Goal: Task Accomplishment & Management: Use online tool/utility

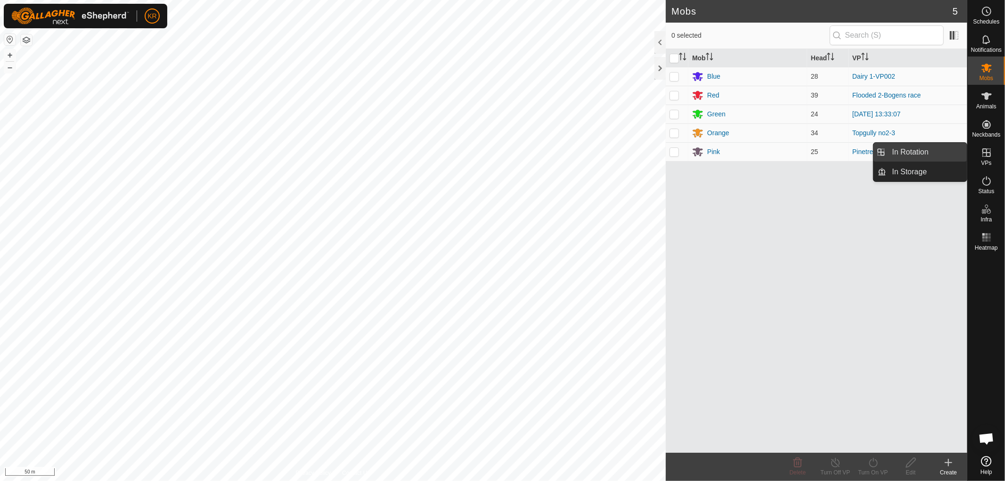
click at [937, 148] on link "In Rotation" at bounding box center [927, 152] width 81 height 19
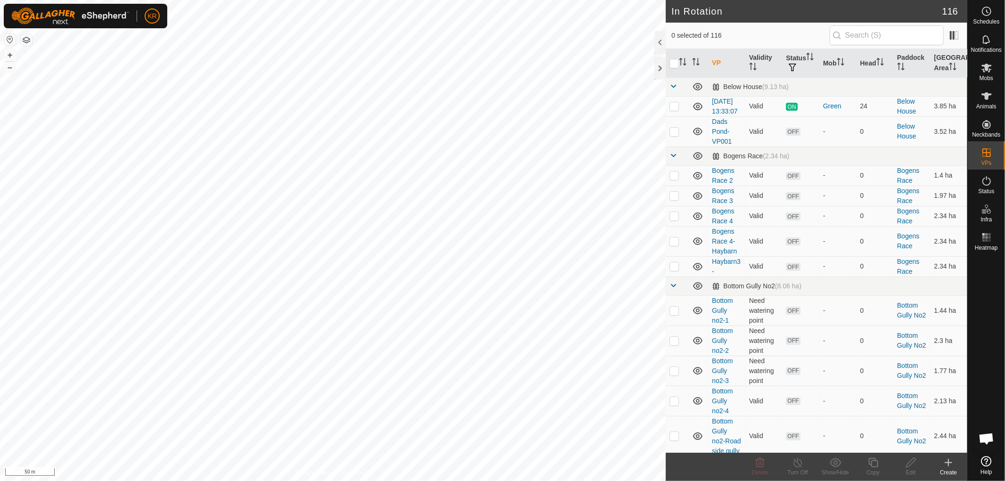
click at [944, 462] on icon at bounding box center [948, 462] width 11 height 11
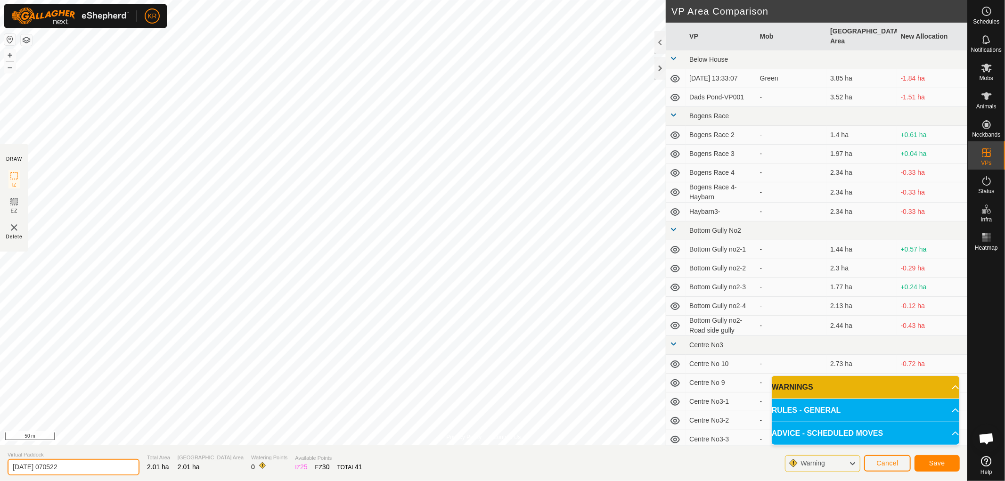
click at [76, 468] on input "[DATE] 070522" at bounding box center [74, 467] width 132 height 16
type input "2"
type input "Flooded 3"
click at [945, 459] on button "Save" at bounding box center [937, 463] width 45 height 16
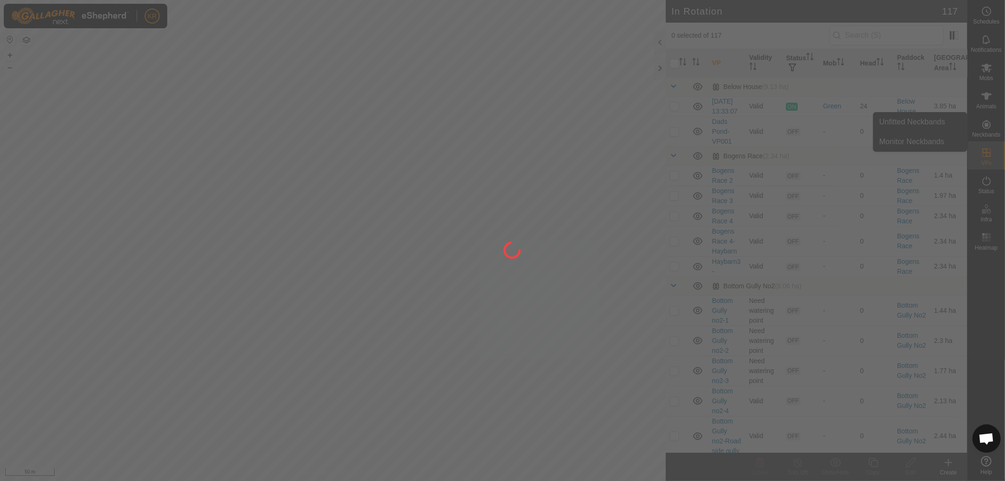
click at [986, 70] on div at bounding box center [502, 240] width 1005 height 481
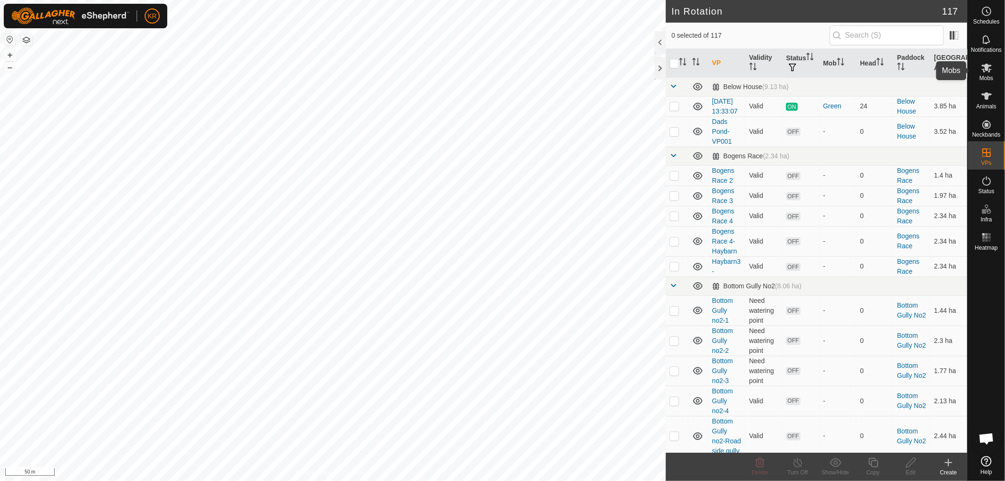
click at [986, 70] on icon at bounding box center [987, 68] width 10 height 9
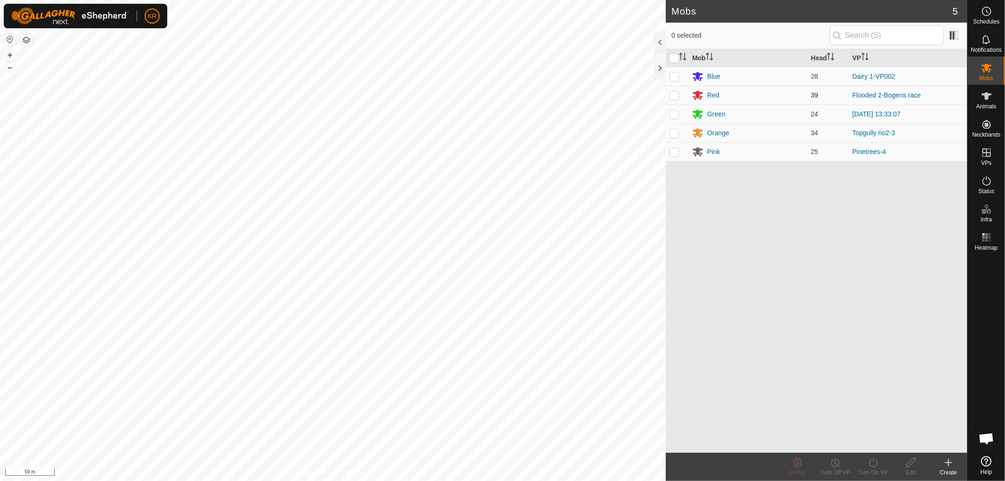
click at [677, 97] on p-checkbox at bounding box center [674, 95] width 9 height 8
checkbox input "true"
click at [876, 465] on icon at bounding box center [874, 462] width 12 height 11
click at [878, 440] on link "Now" at bounding box center [901, 442] width 93 height 19
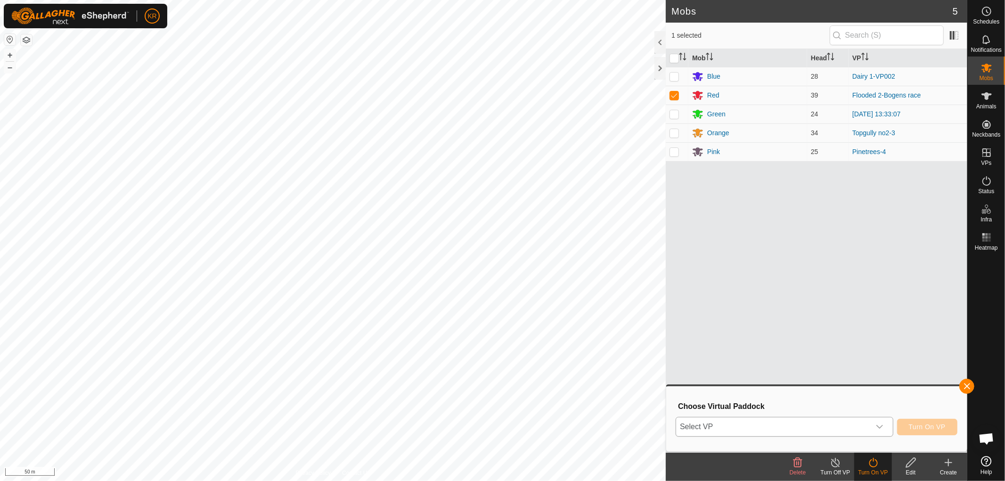
click at [878, 424] on icon "dropdown trigger" at bounding box center [880, 427] width 8 height 8
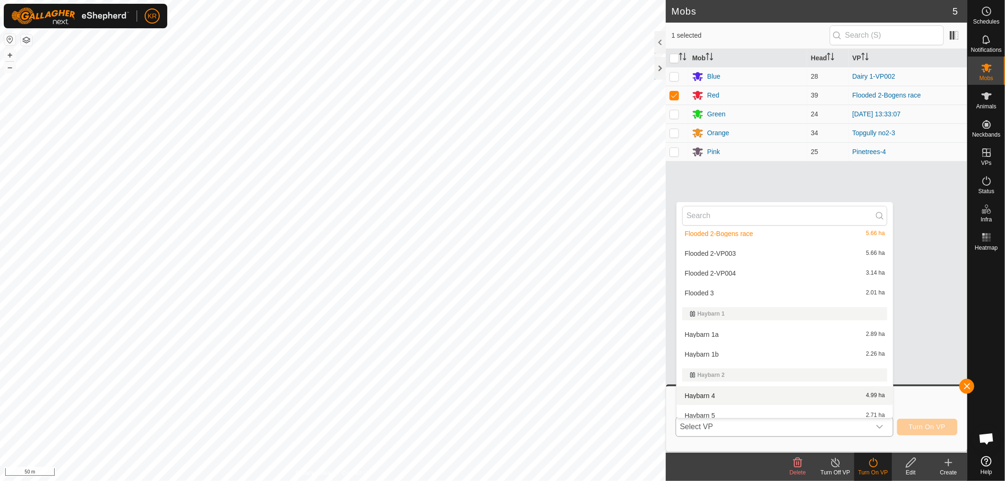
scroll to position [623, 0]
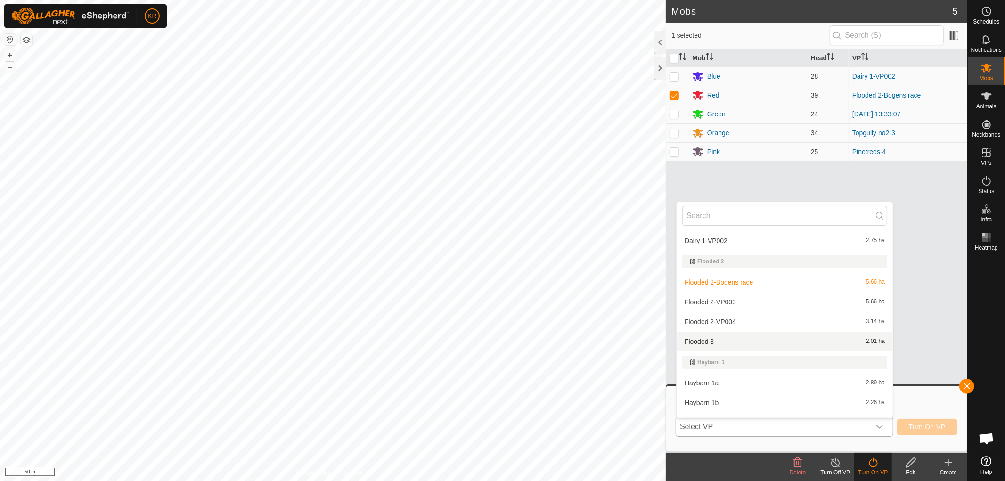
click at [723, 337] on li "Flooded 3 2.01 ha" at bounding box center [785, 341] width 216 height 19
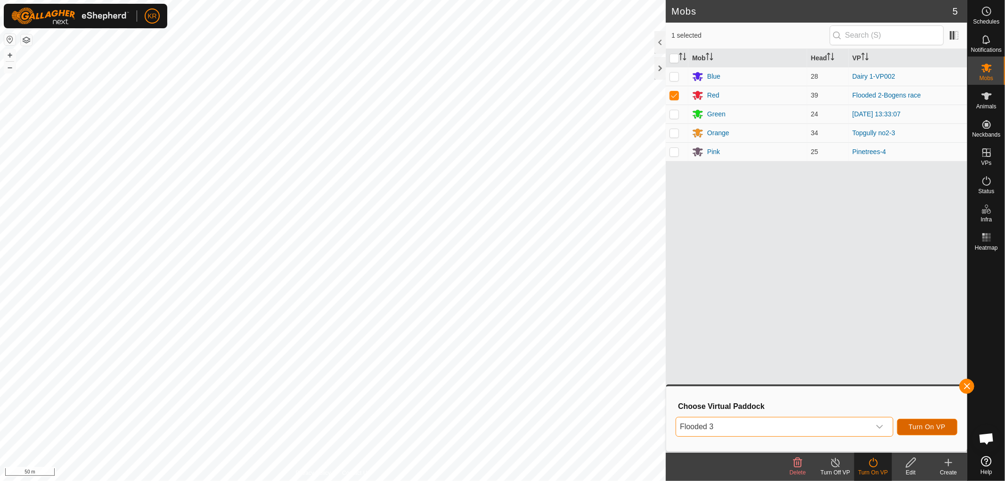
click at [937, 427] on span "Turn On VP" at bounding box center [927, 427] width 37 height 8
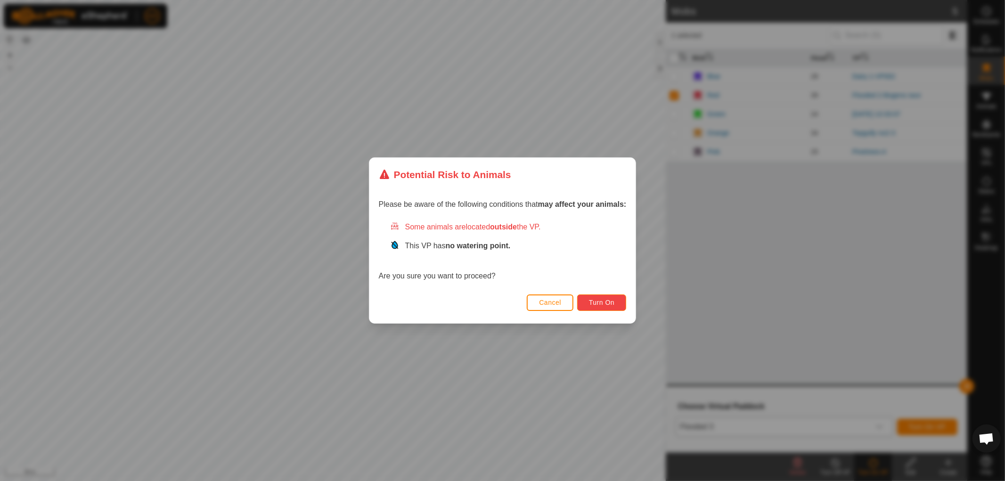
click at [600, 297] on button "Turn On" at bounding box center [601, 303] width 49 height 16
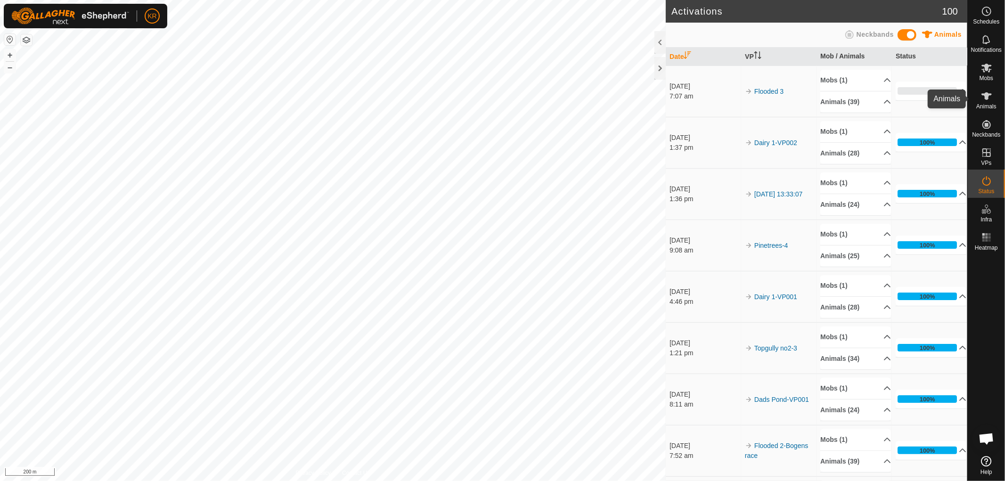
click at [988, 92] on icon at bounding box center [986, 95] width 11 height 11
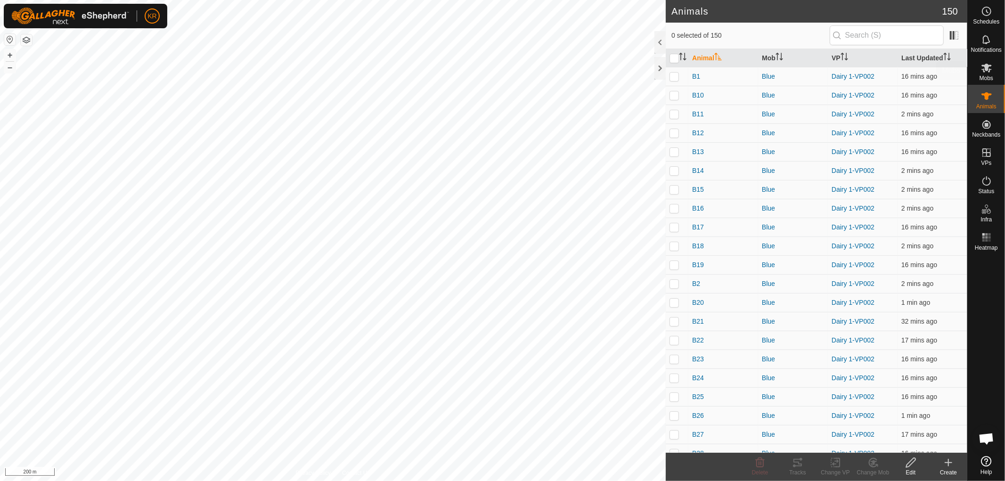
click at [988, 68] on icon at bounding box center [987, 68] width 10 height 9
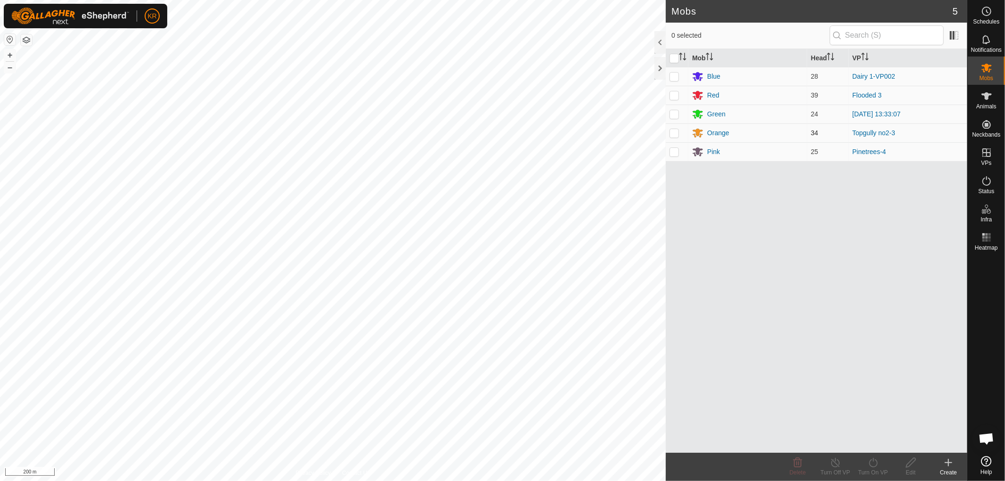
click at [682, 129] on td at bounding box center [677, 132] width 23 height 19
checkbox input "true"
click at [871, 459] on icon at bounding box center [874, 462] width 12 height 11
click at [872, 438] on link "Now" at bounding box center [901, 442] width 93 height 19
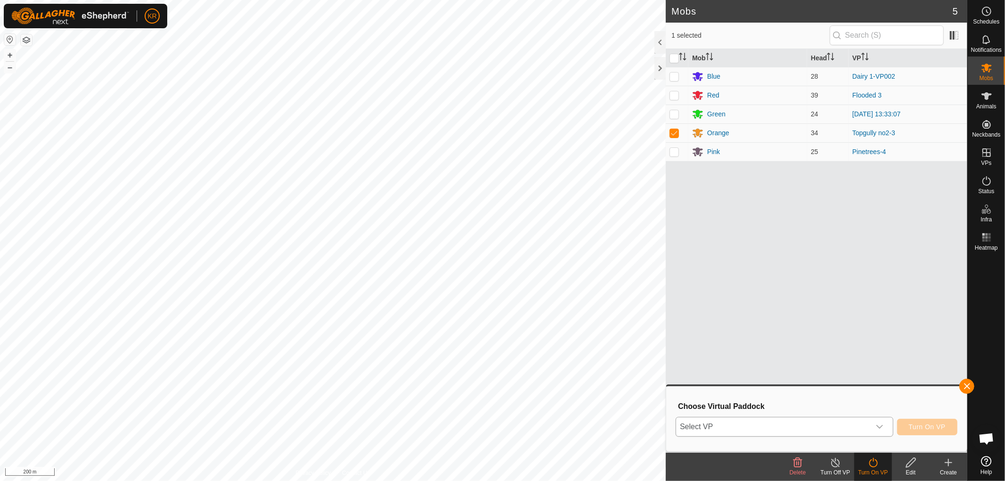
click at [875, 422] on div "dropdown trigger" at bounding box center [880, 427] width 19 height 19
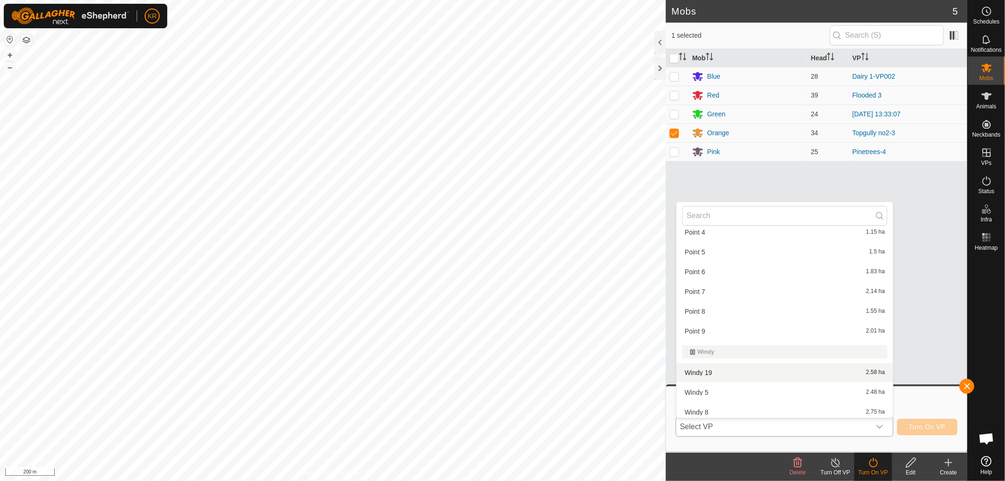
scroll to position [2579, 0]
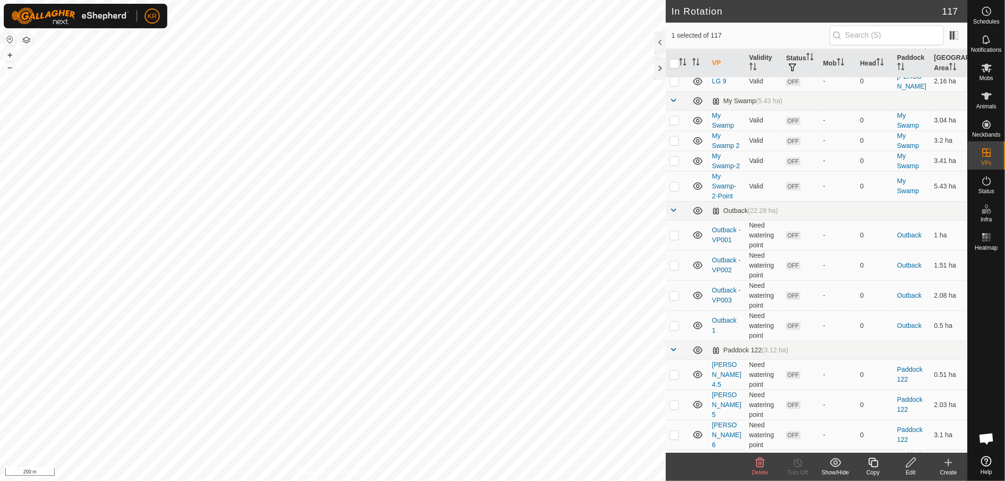
scroll to position [2401, 0]
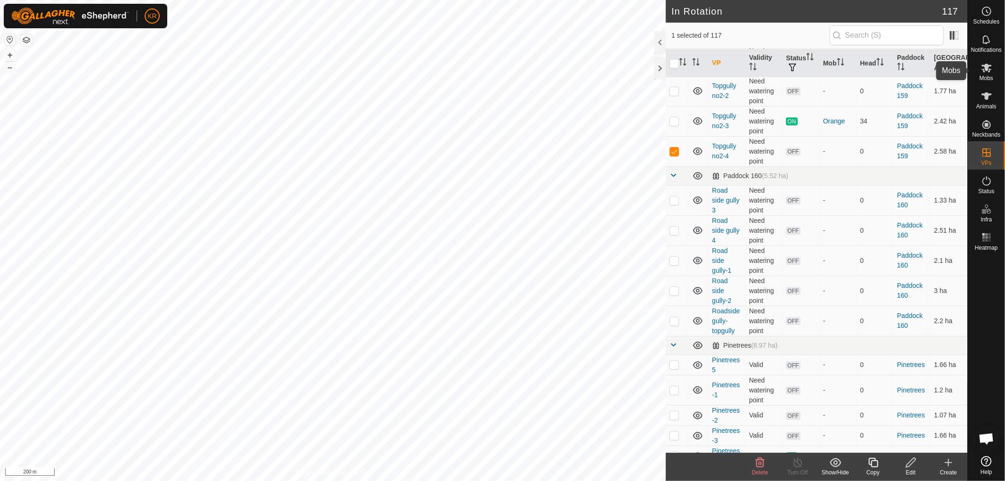
click at [986, 72] on icon at bounding box center [986, 67] width 11 height 11
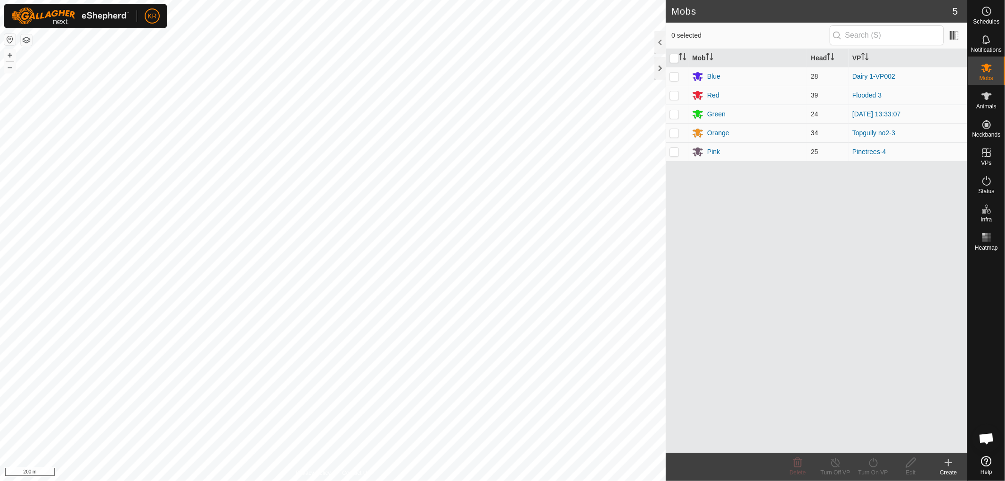
click at [673, 130] on p-checkbox at bounding box center [674, 133] width 9 height 8
checkbox input "true"
click at [870, 460] on icon at bounding box center [873, 462] width 8 height 9
click at [870, 439] on link "Now" at bounding box center [901, 442] width 93 height 19
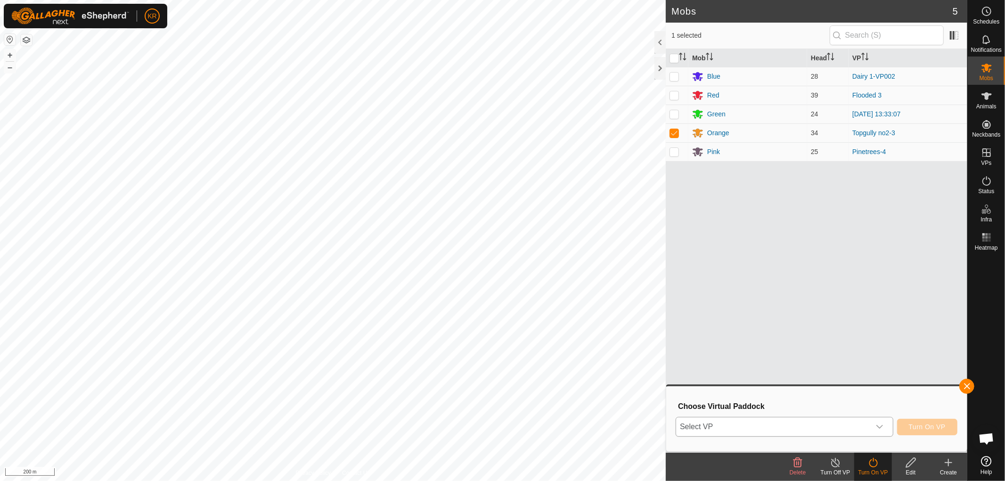
click at [878, 423] on icon "dropdown trigger" at bounding box center [880, 427] width 8 height 8
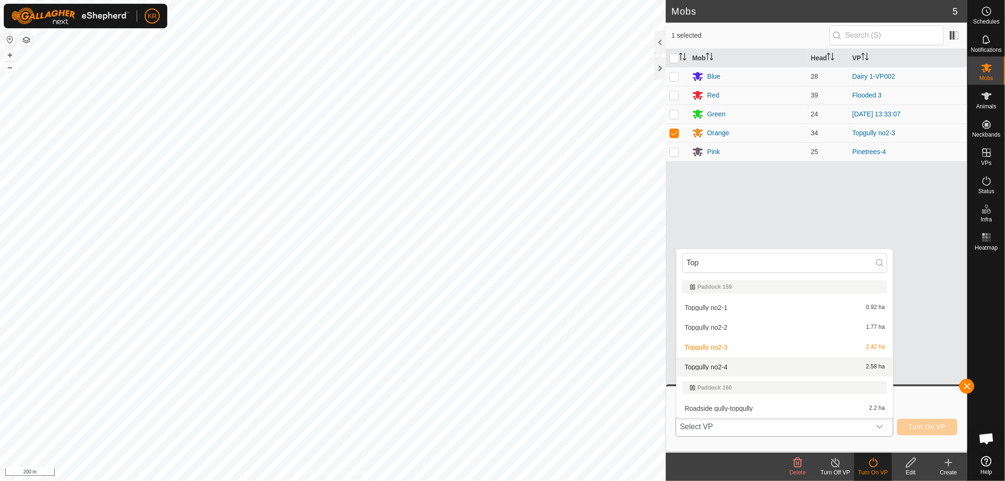
type input "Top"
click at [726, 366] on li "Topgully no2-4 2.58 ha" at bounding box center [785, 367] width 216 height 19
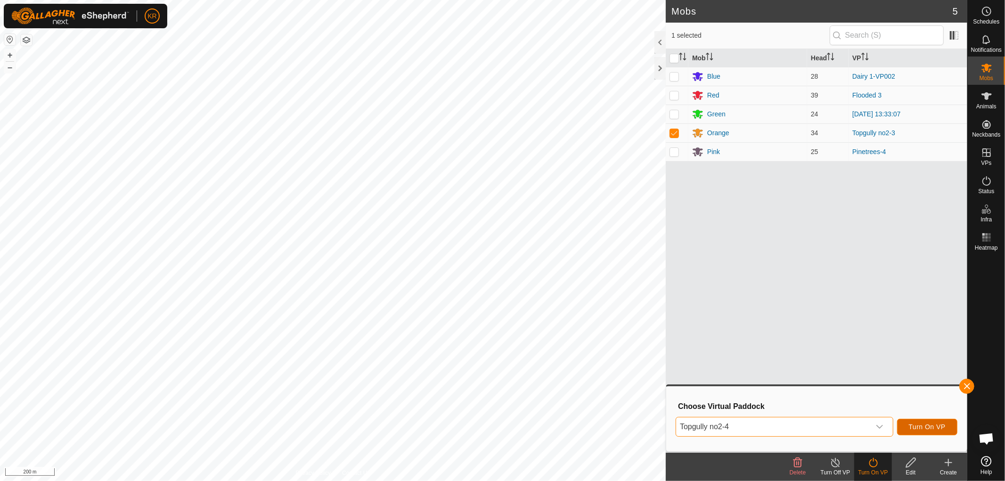
click at [931, 428] on span "Turn On VP" at bounding box center [927, 427] width 37 height 8
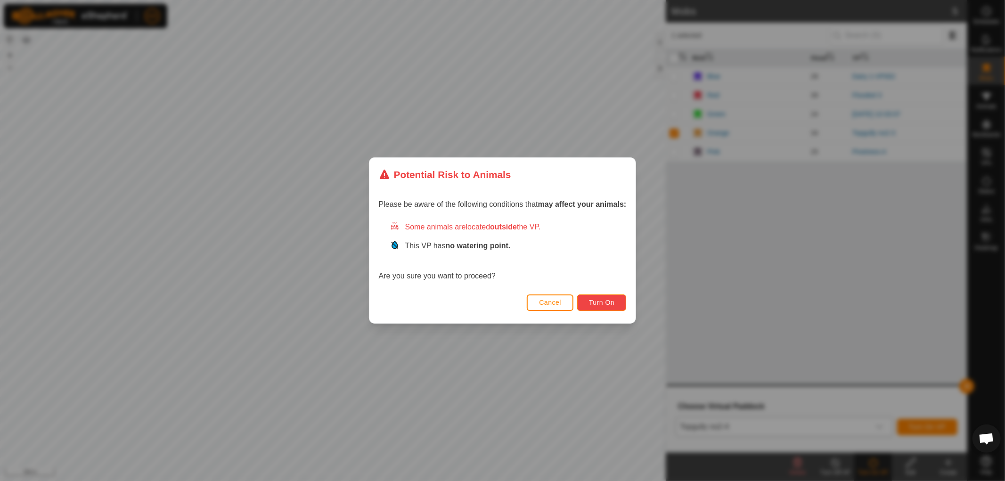
click at [623, 306] on button "Turn On" at bounding box center [601, 303] width 49 height 16
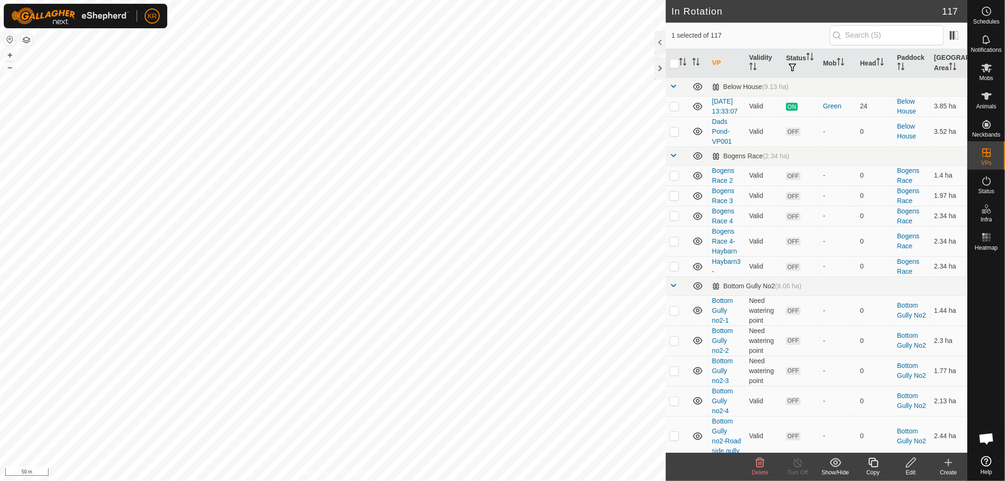
click at [949, 458] on icon at bounding box center [948, 462] width 11 height 11
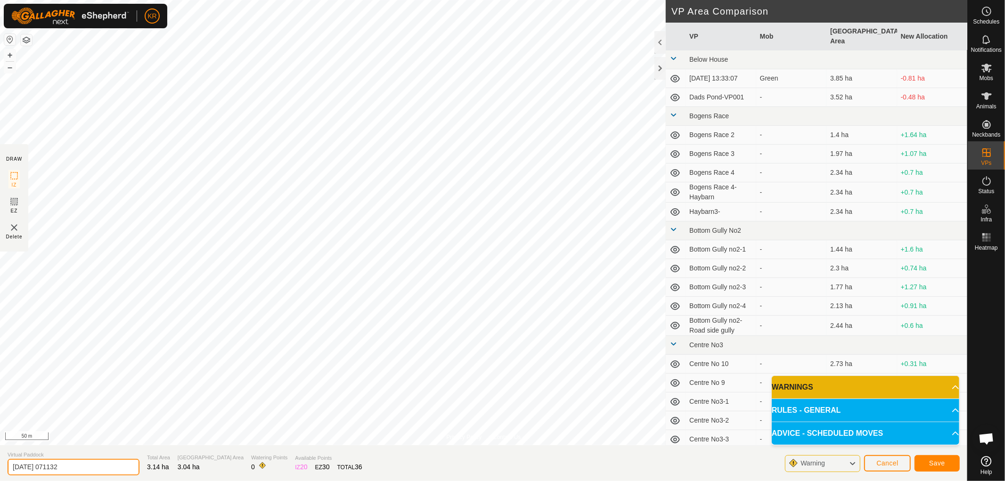
click at [80, 464] on input "[DATE] 071132" at bounding box center [74, 467] width 132 height 16
type input "2"
type input "Woolshed"
click at [935, 459] on button "Save" at bounding box center [937, 463] width 45 height 16
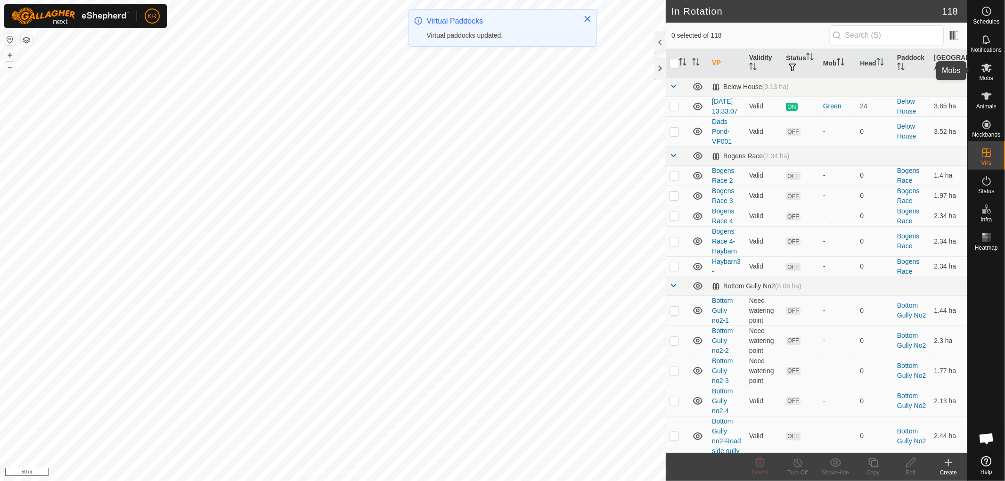
click at [985, 74] on es-mob-svg-icon at bounding box center [986, 67] width 17 height 15
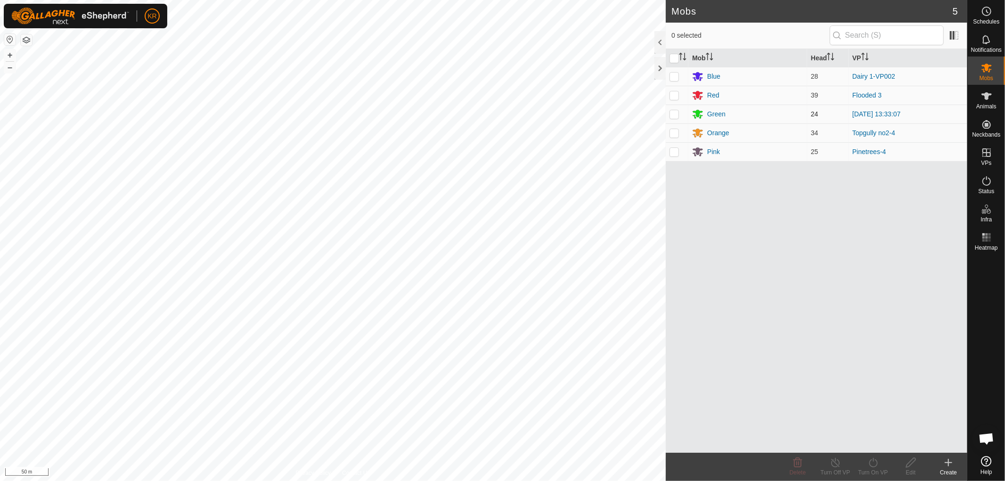
click at [676, 113] on p-checkbox at bounding box center [674, 114] width 9 height 8
checkbox input "true"
click at [833, 463] on icon at bounding box center [836, 462] width 12 height 11
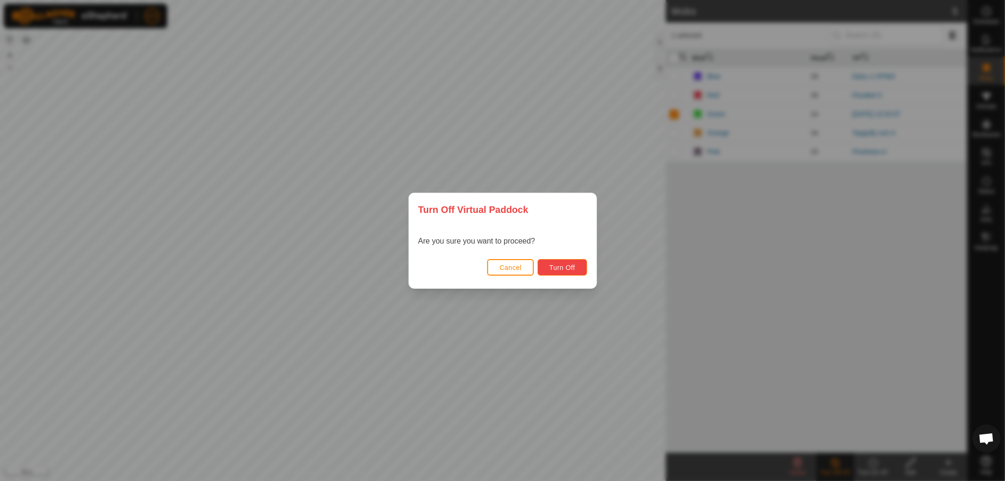
click at [563, 264] on span "Turn Off" at bounding box center [563, 268] width 26 height 8
